Goal: Task Accomplishment & Management: Manage account settings

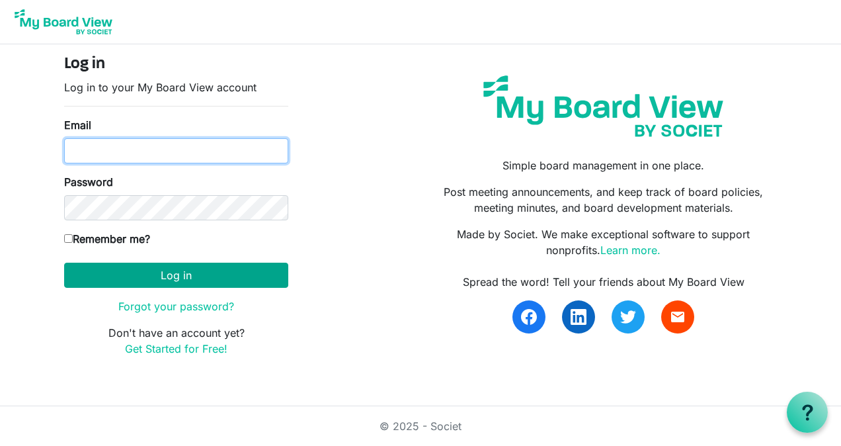
type input "[PERSON_NAME][EMAIL_ADDRESS][DOMAIN_NAME]"
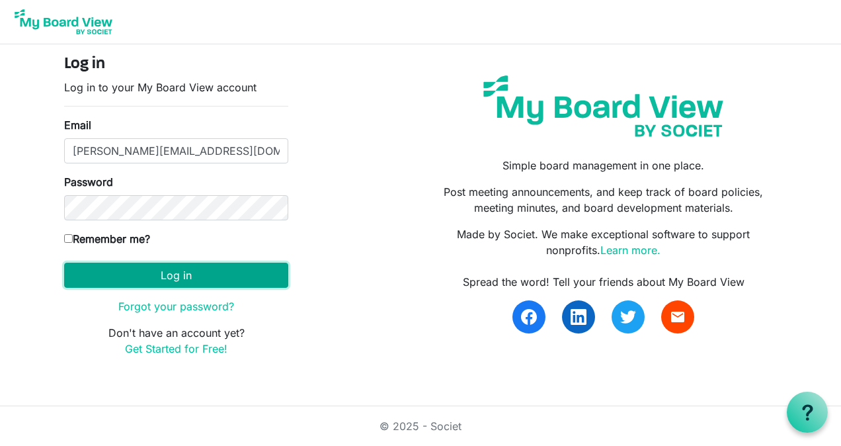
click at [173, 268] on button "Log in" at bounding box center [176, 274] width 224 height 25
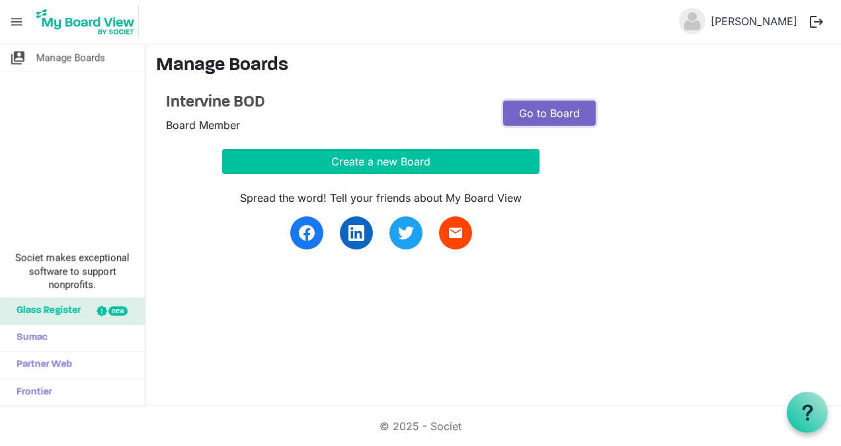
click at [544, 111] on link "Go to Board" at bounding box center [549, 112] width 93 height 25
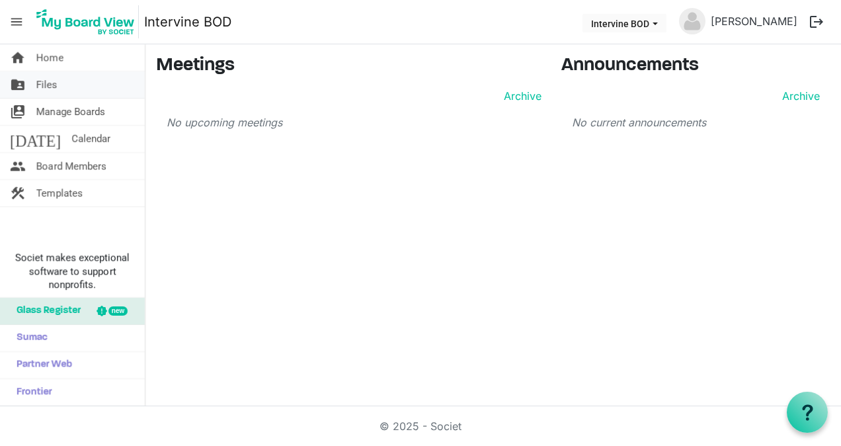
click at [45, 85] on span "Files" at bounding box center [46, 84] width 21 height 26
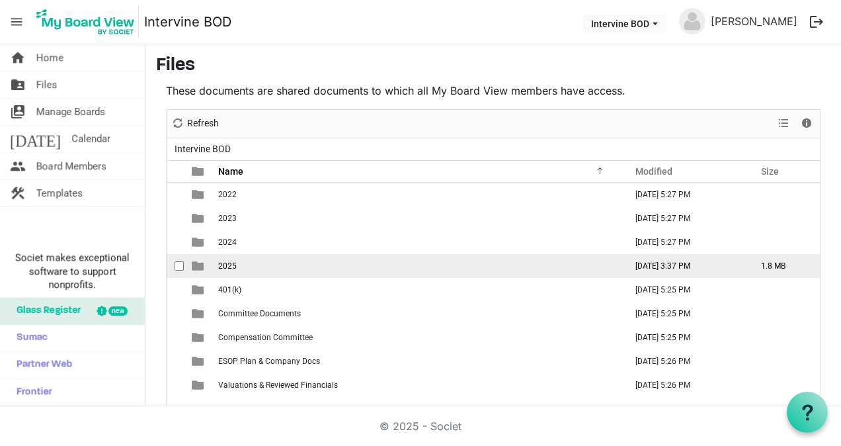
click at [239, 262] on td "2025" at bounding box center [417, 266] width 407 height 24
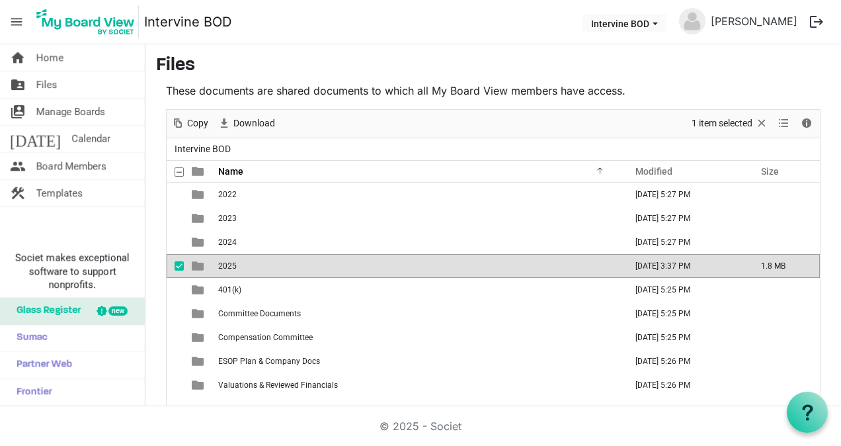
click at [193, 264] on span "is template cell column header type" at bounding box center [198, 266] width 12 height 12
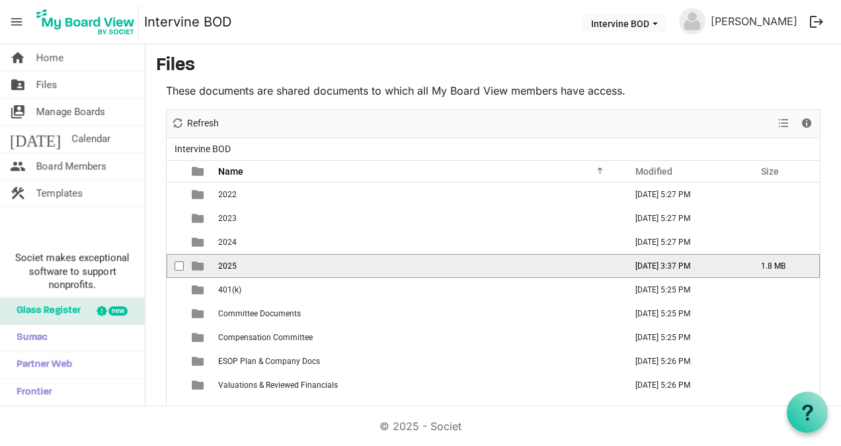
click at [193, 264] on span "is template cell column header type" at bounding box center [198, 266] width 12 height 12
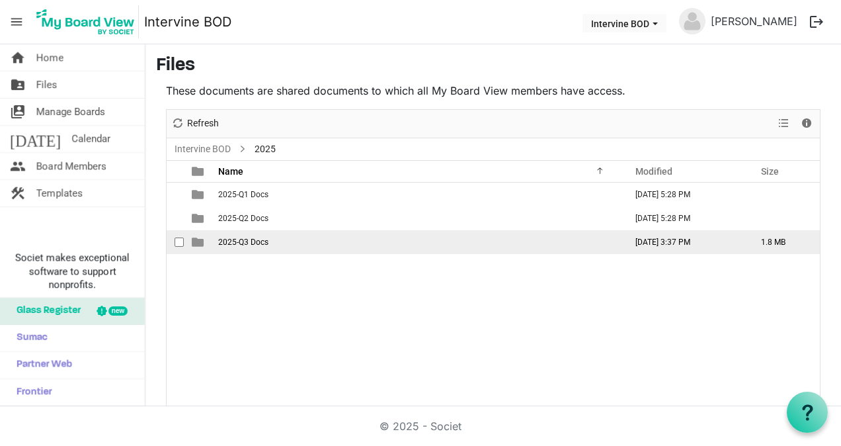
click at [271, 239] on td "2025-Q3 Docs" at bounding box center [417, 242] width 407 height 24
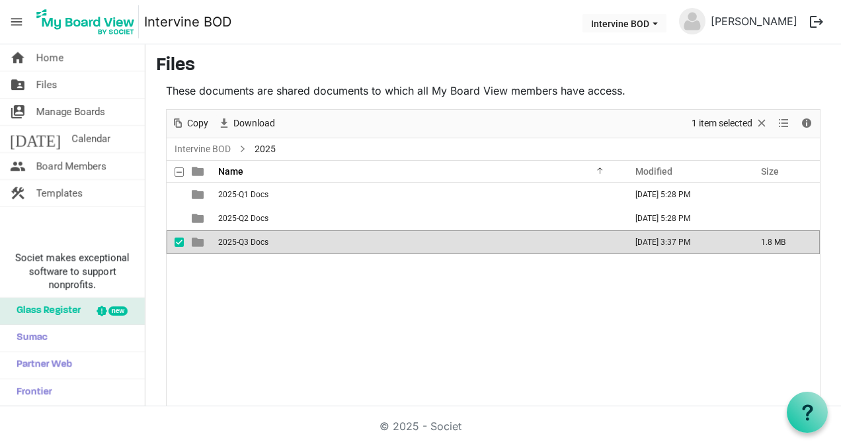
click at [266, 244] on span "2025-Q3 Docs" at bounding box center [243, 241] width 50 height 9
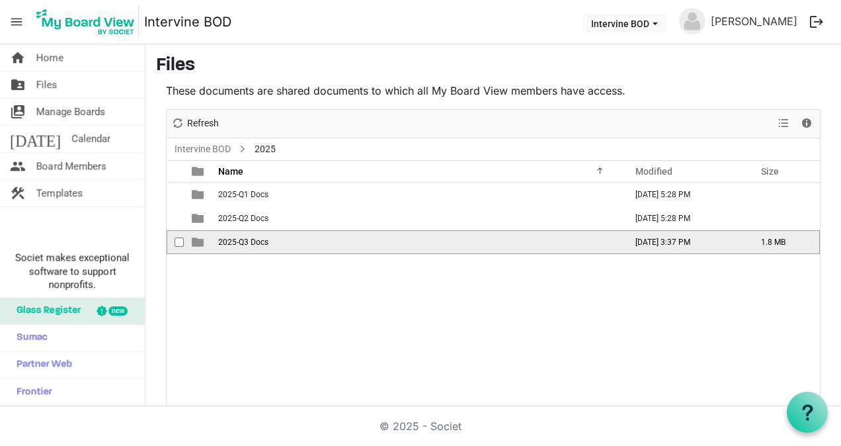
click at [266, 244] on span "2025-Q3 Docs" at bounding box center [243, 241] width 50 height 9
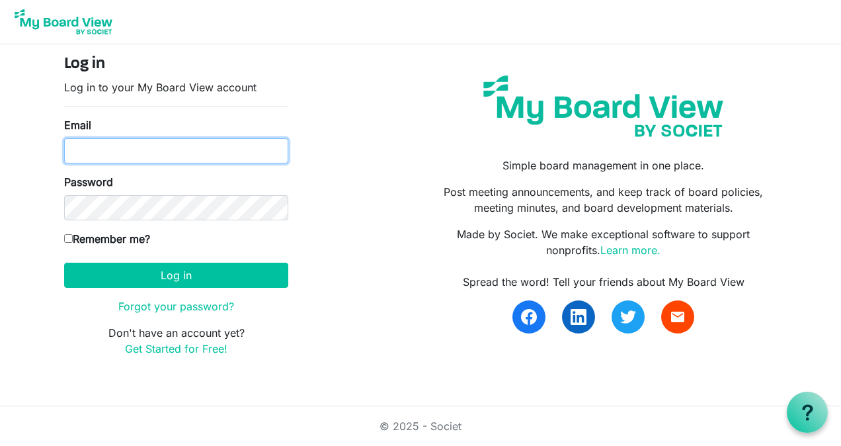
type input "[PERSON_NAME][EMAIL_ADDRESS][DOMAIN_NAME]"
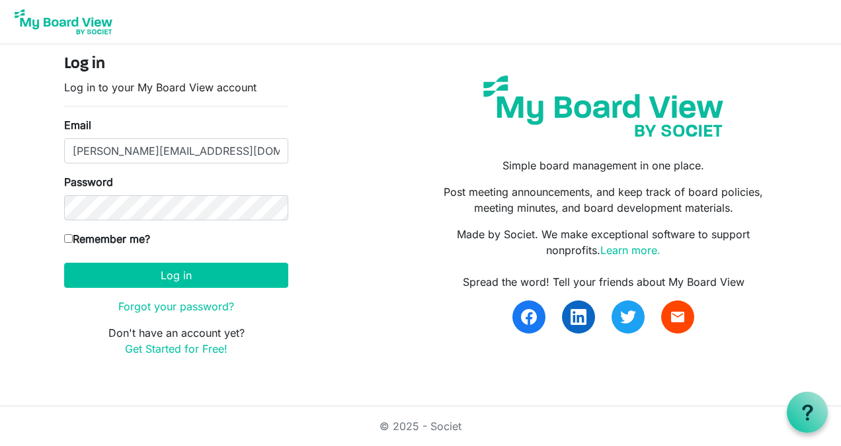
click at [273, 251] on div "Remember me?" at bounding box center [176, 241] width 224 height 21
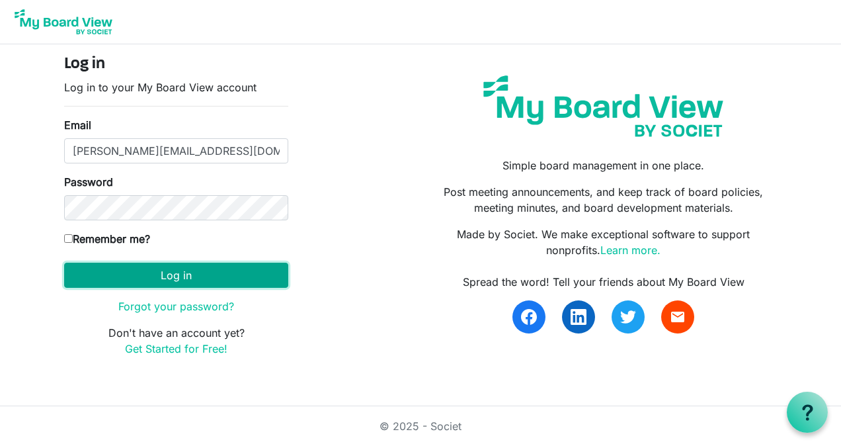
click at [173, 275] on button "Log in" at bounding box center [176, 274] width 224 height 25
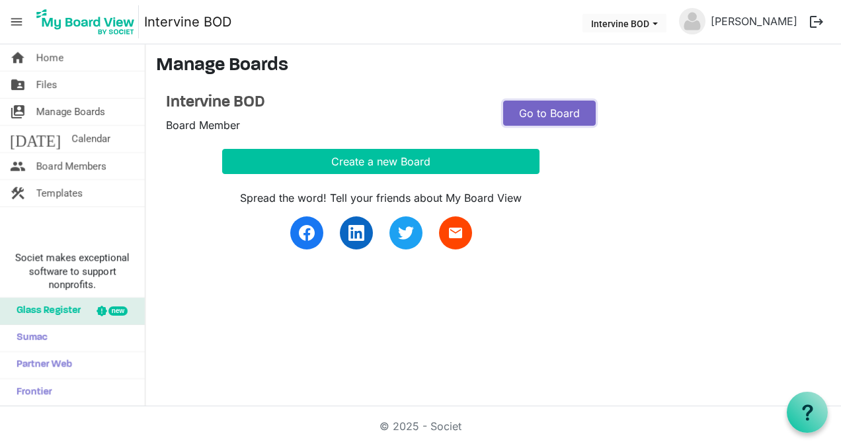
click at [547, 109] on link "Go to Board" at bounding box center [549, 112] width 93 height 25
